Goal: Check status: Check status

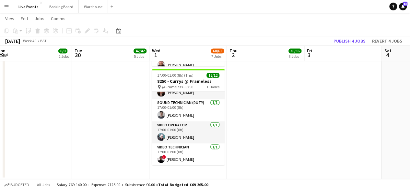
scroll to position [497, 0]
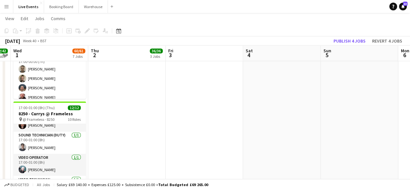
drag, startPoint x: 284, startPoint y: 125, endPoint x: 123, endPoint y: 125, distance: 160.4
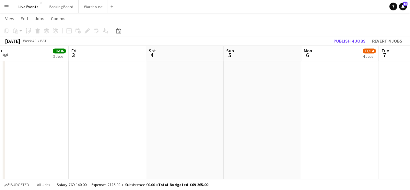
drag, startPoint x: 203, startPoint y: 121, endPoint x: 101, endPoint y: 119, distance: 101.8
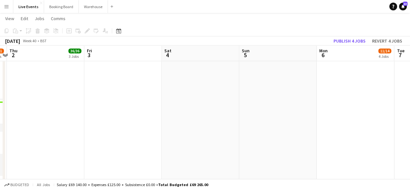
drag, startPoint x: 201, startPoint y: 119, endPoint x: 33, endPoint y: 111, distance: 168.4
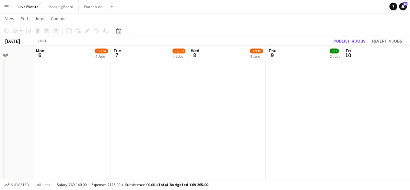
drag, startPoint x: 217, startPoint y: 108, endPoint x: 28, endPoint y: 115, distance: 189.1
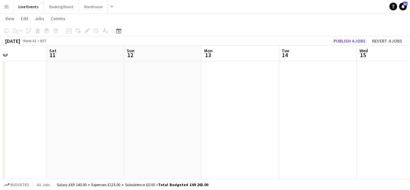
drag, startPoint x: 233, startPoint y: 113, endPoint x: 76, endPoint y: 116, distance: 157.5
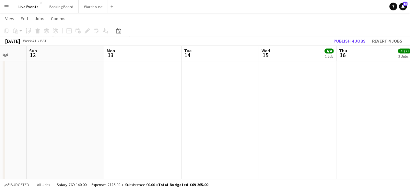
drag, startPoint x: 276, startPoint y: 107, endPoint x: 113, endPoint y: 119, distance: 162.8
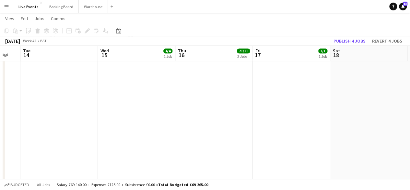
drag, startPoint x: 242, startPoint y: 106, endPoint x: 115, endPoint y: 111, distance: 127.2
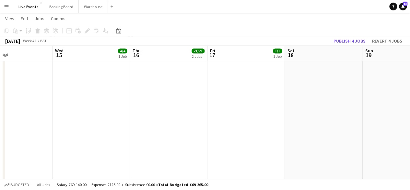
drag, startPoint x: 272, startPoint y: 99, endPoint x: 163, endPoint y: 108, distance: 109.5
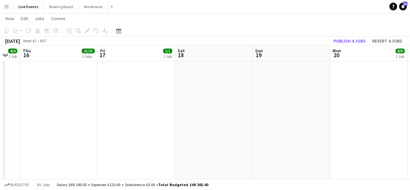
drag, startPoint x: 300, startPoint y: 107, endPoint x: 143, endPoint y: 115, distance: 157.4
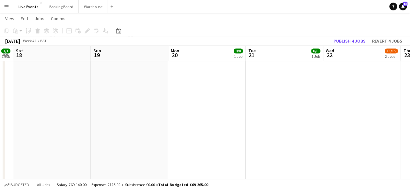
drag, startPoint x: 317, startPoint y: 104, endPoint x: 156, endPoint y: 111, distance: 161.5
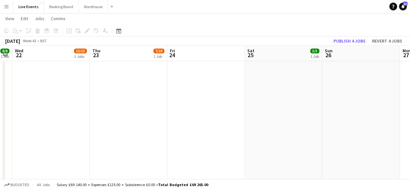
drag, startPoint x: 307, startPoint y: 109, endPoint x: 165, endPoint y: 113, distance: 141.4
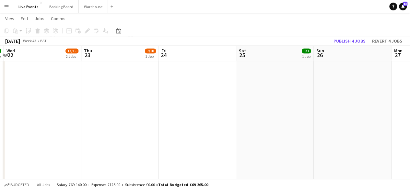
drag, startPoint x: 304, startPoint y: 109, endPoint x: 146, endPoint y: 112, distance: 158.2
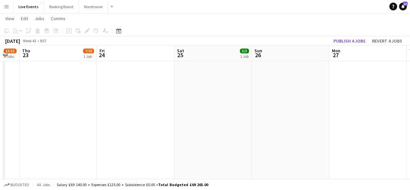
drag, startPoint x: 208, startPoint y: 109, endPoint x: 344, endPoint y: 99, distance: 135.6
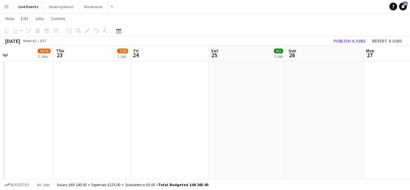
drag, startPoint x: 239, startPoint y: 102, endPoint x: 314, endPoint y: 98, distance: 75.3
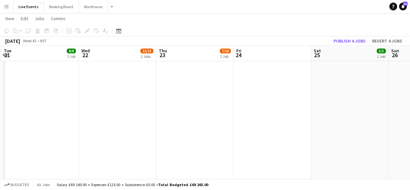
scroll to position [0, 150]
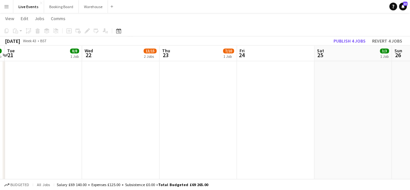
drag, startPoint x: 235, startPoint y: 98, endPoint x: 258, endPoint y: 96, distance: 23.5
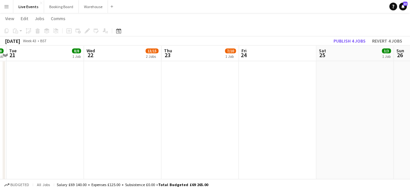
drag, startPoint x: 146, startPoint y: 105, endPoint x: 148, endPoint y: 102, distance: 3.8
click at [148, 102] on app-calendar-viewport "Sun 19 Mon 20 8/8 1 Job Tue 21 8/8 1 Job Wed 22 13/15 2 Jobs Thu 23 7/10 1 Job …" at bounding box center [205, 32] width 410 height 682
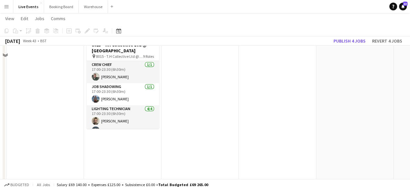
scroll to position [0, 0]
